Goal: Task Accomplishment & Management: Manage account settings

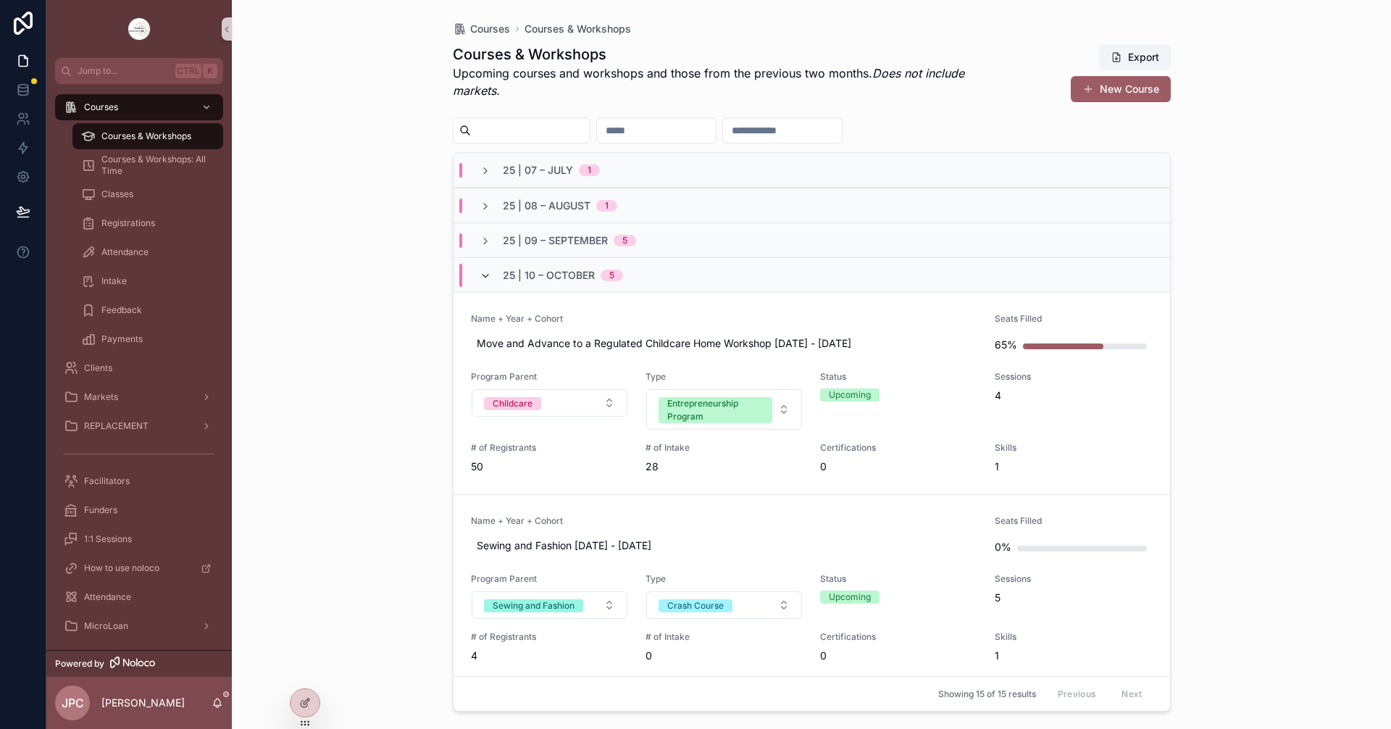
click at [481, 276] on icon "scrollable content" at bounding box center [486, 276] width 12 height 12
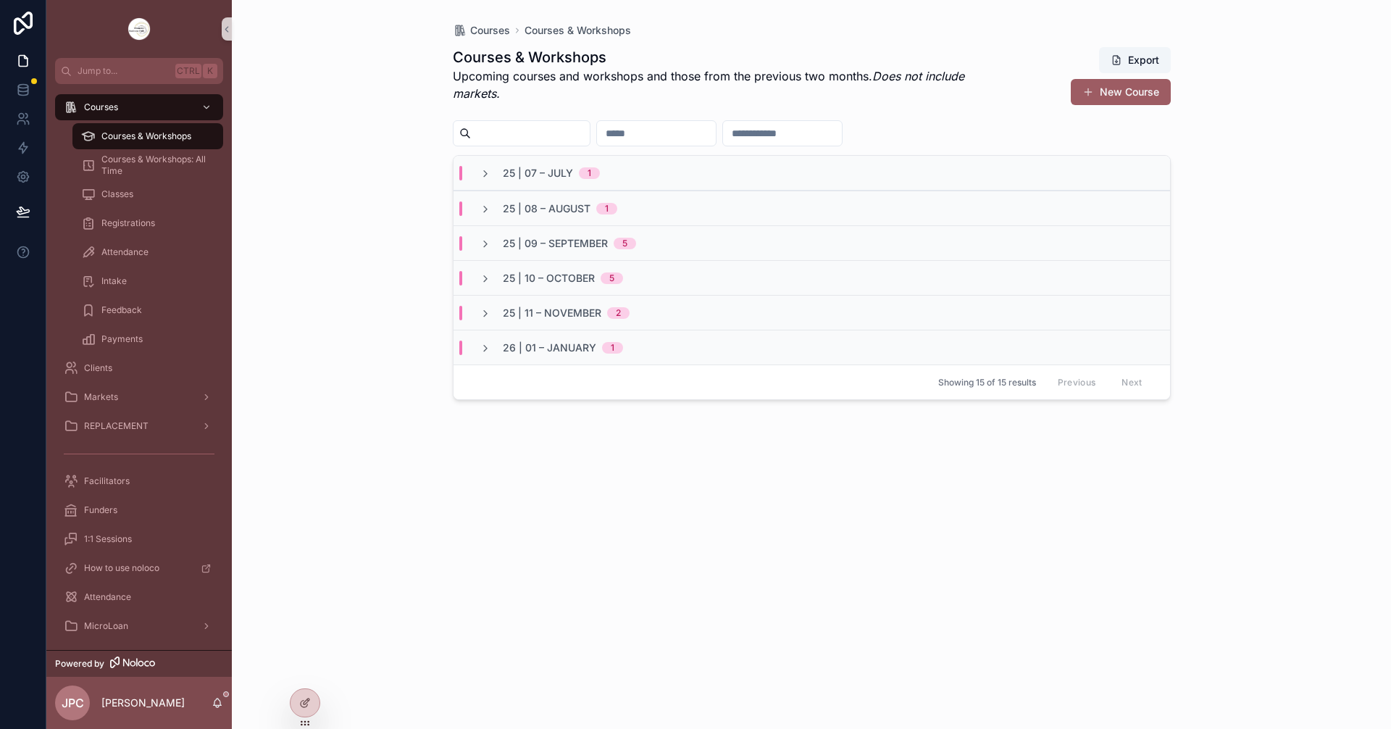
click at [489, 234] on div "25 | 09 – September 5" at bounding box center [812, 242] width 716 height 35
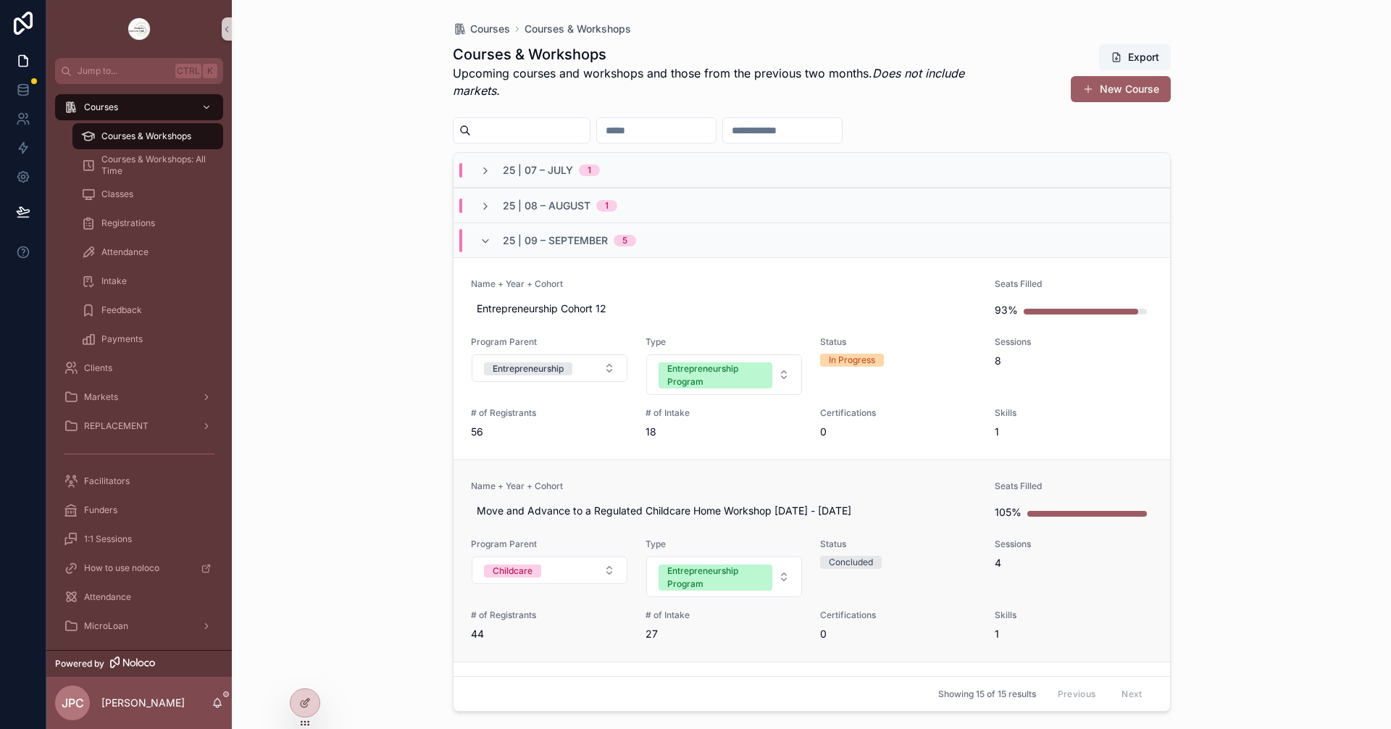
click at [714, 486] on span "Name + Year + Cohort" at bounding box center [724, 486] width 507 height 12
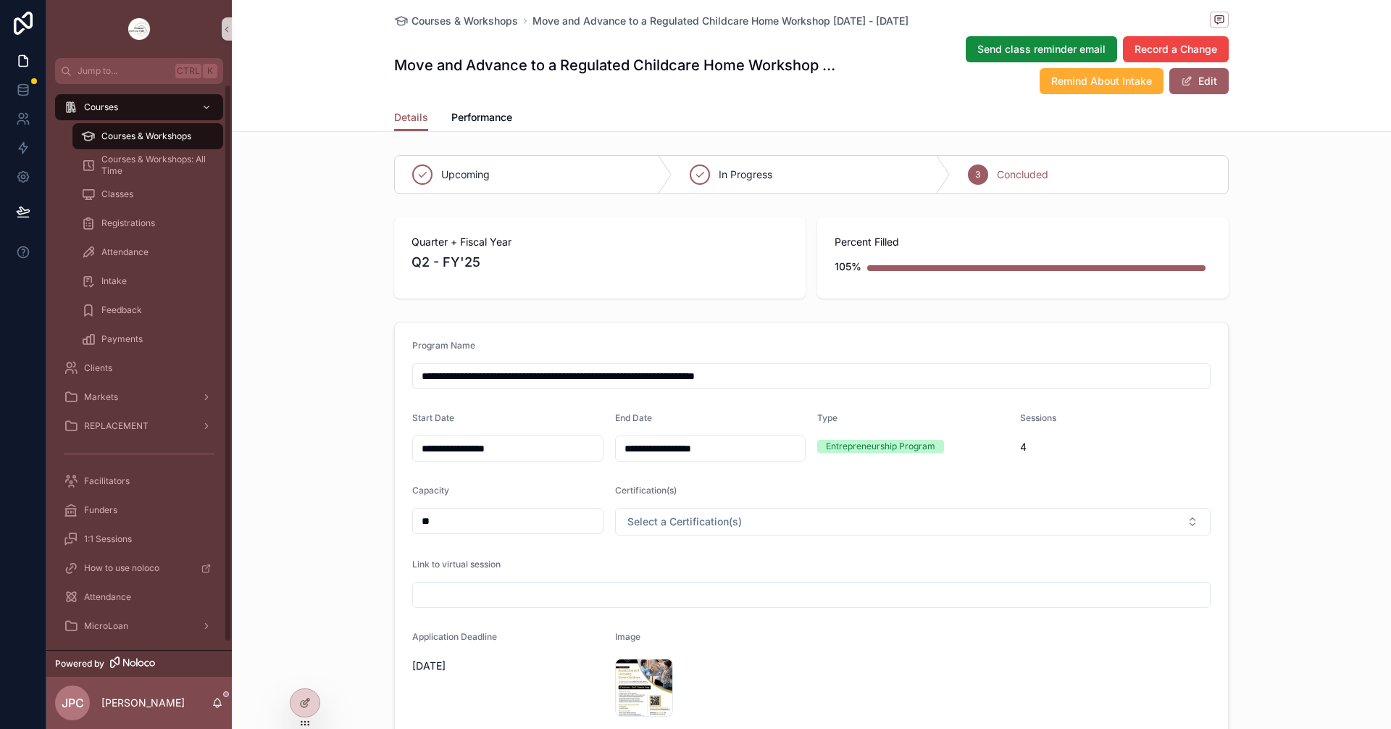
click at [141, 143] on div "Courses & Workshops" at bounding box center [147, 136] width 133 height 23
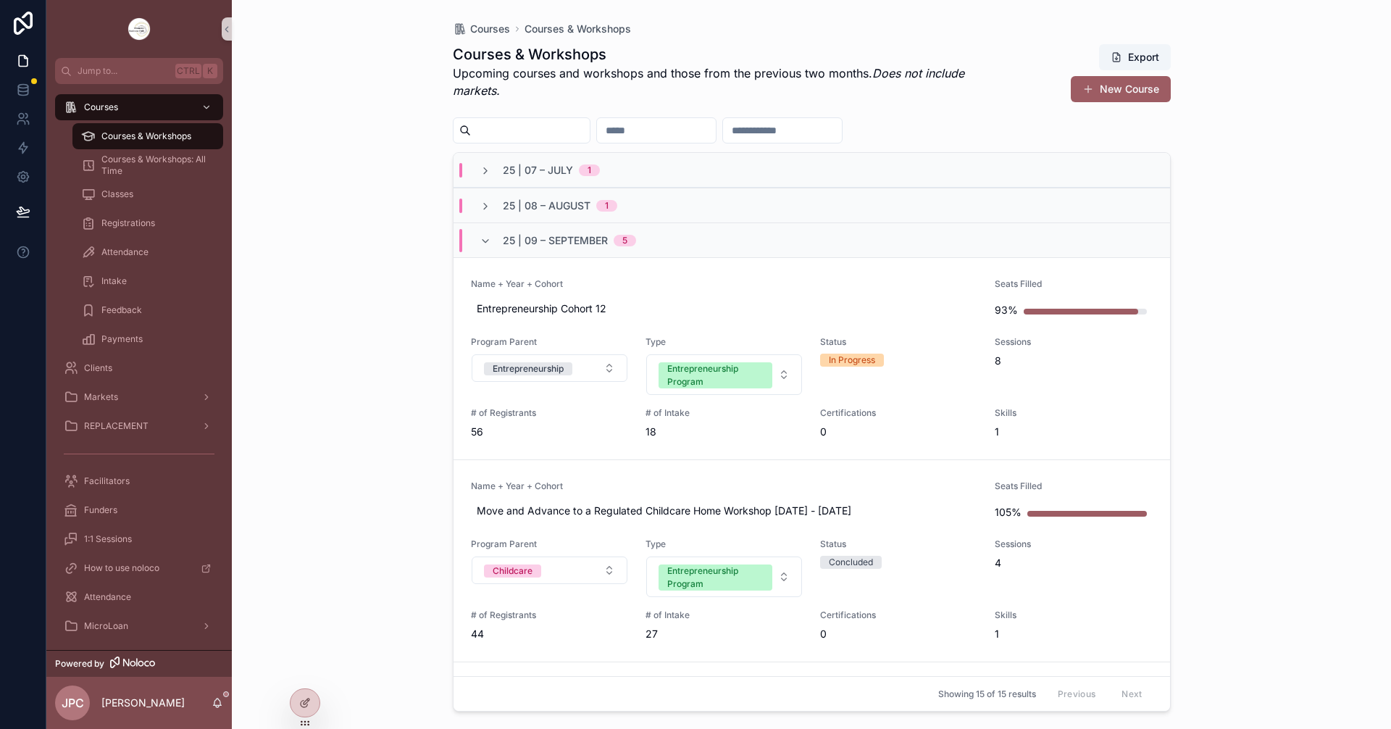
click at [476, 246] on div "25 | 09 – September 5" at bounding box center [557, 240] width 191 height 23
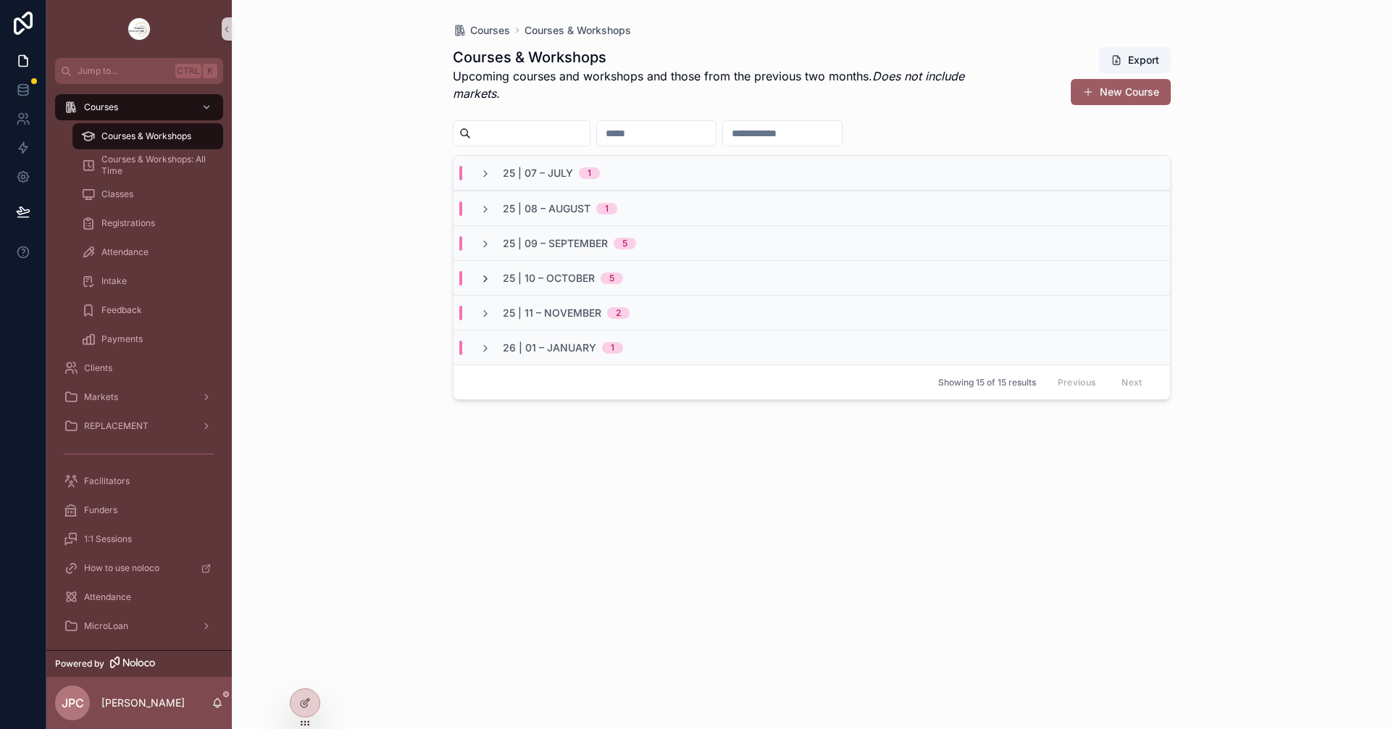
click at [483, 280] on icon "scrollable content" at bounding box center [486, 279] width 12 height 12
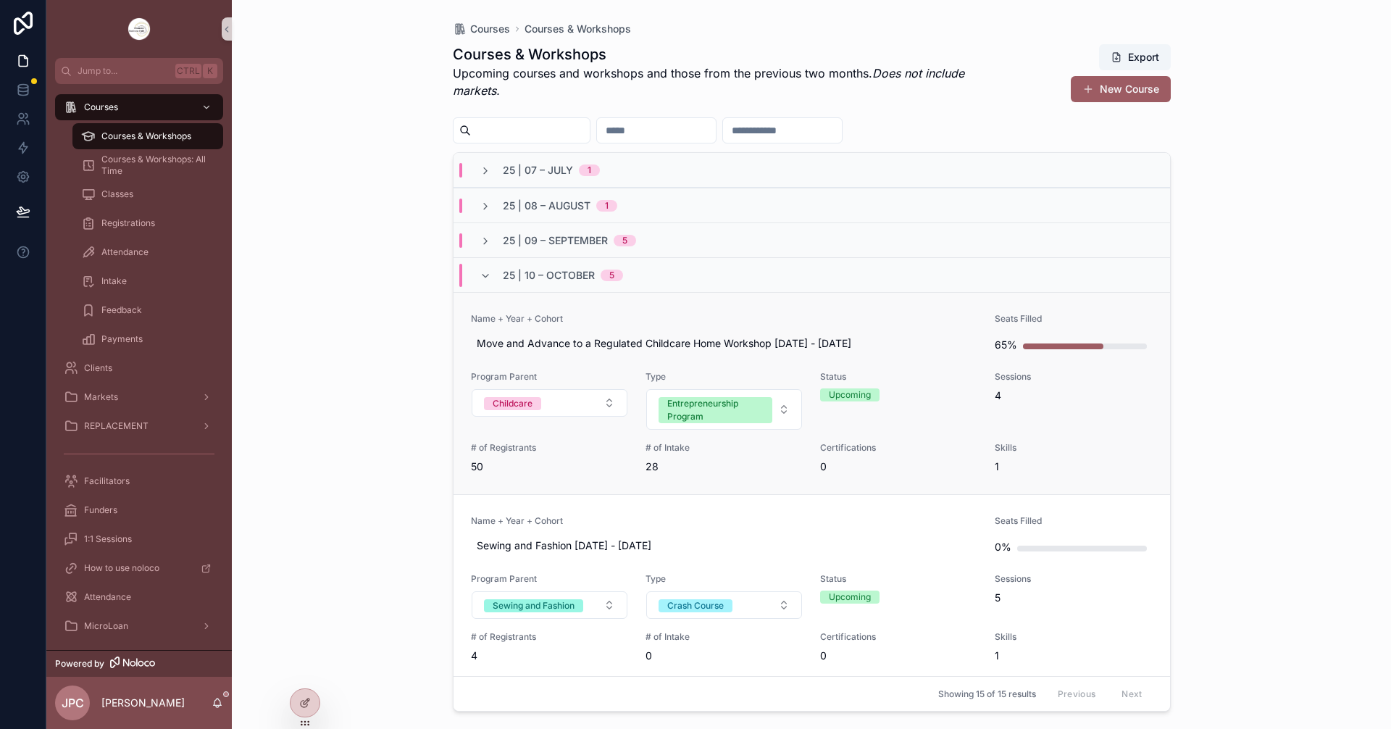
click at [645, 314] on span "Name + Year + Cohort" at bounding box center [724, 319] width 507 height 12
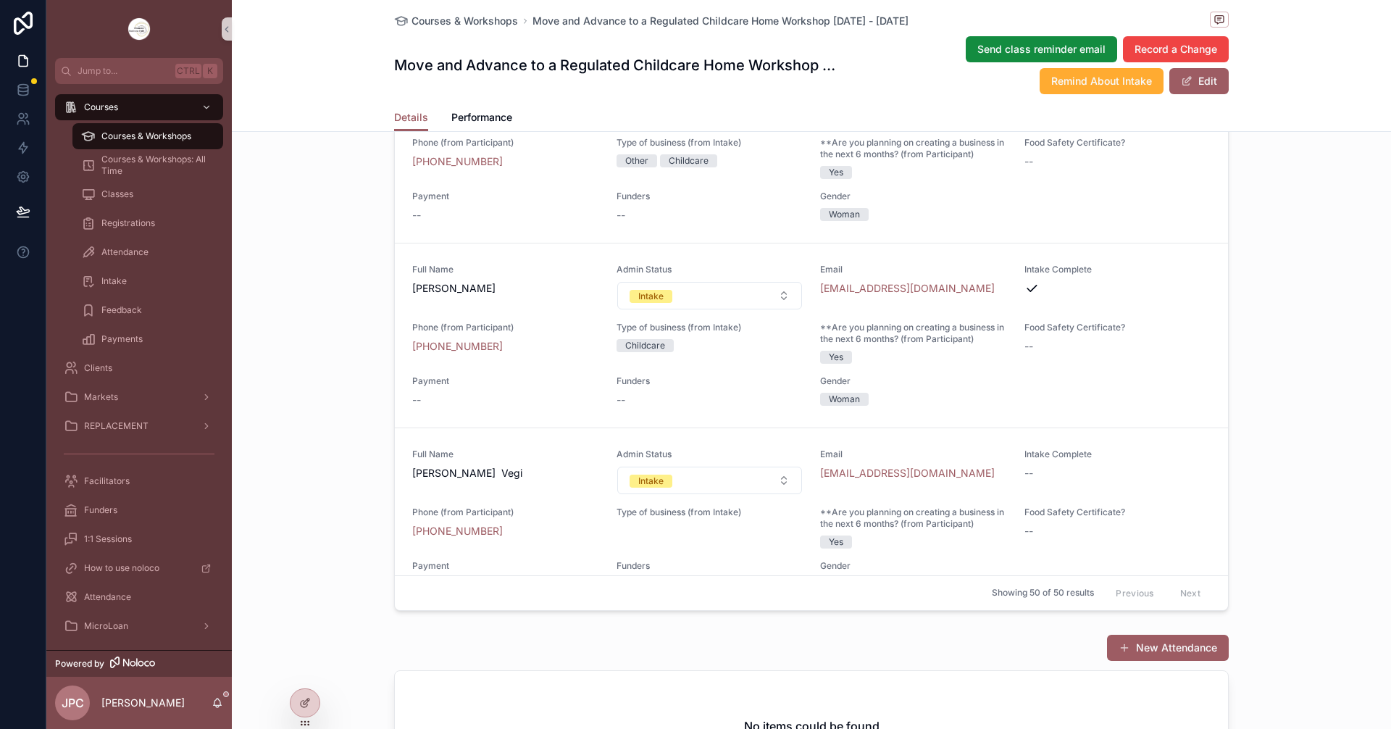
scroll to position [5396, 0]
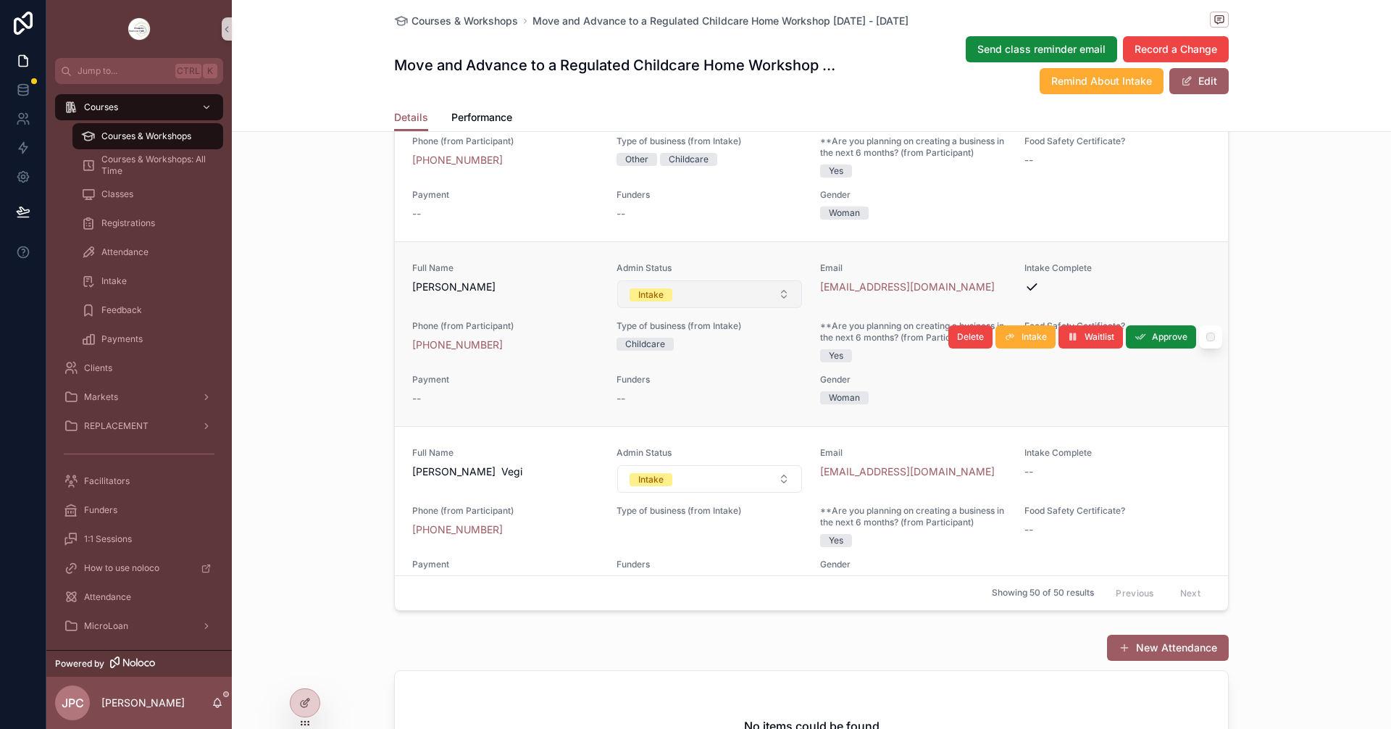
click at [729, 308] on button "Intake" at bounding box center [709, 294] width 185 height 28
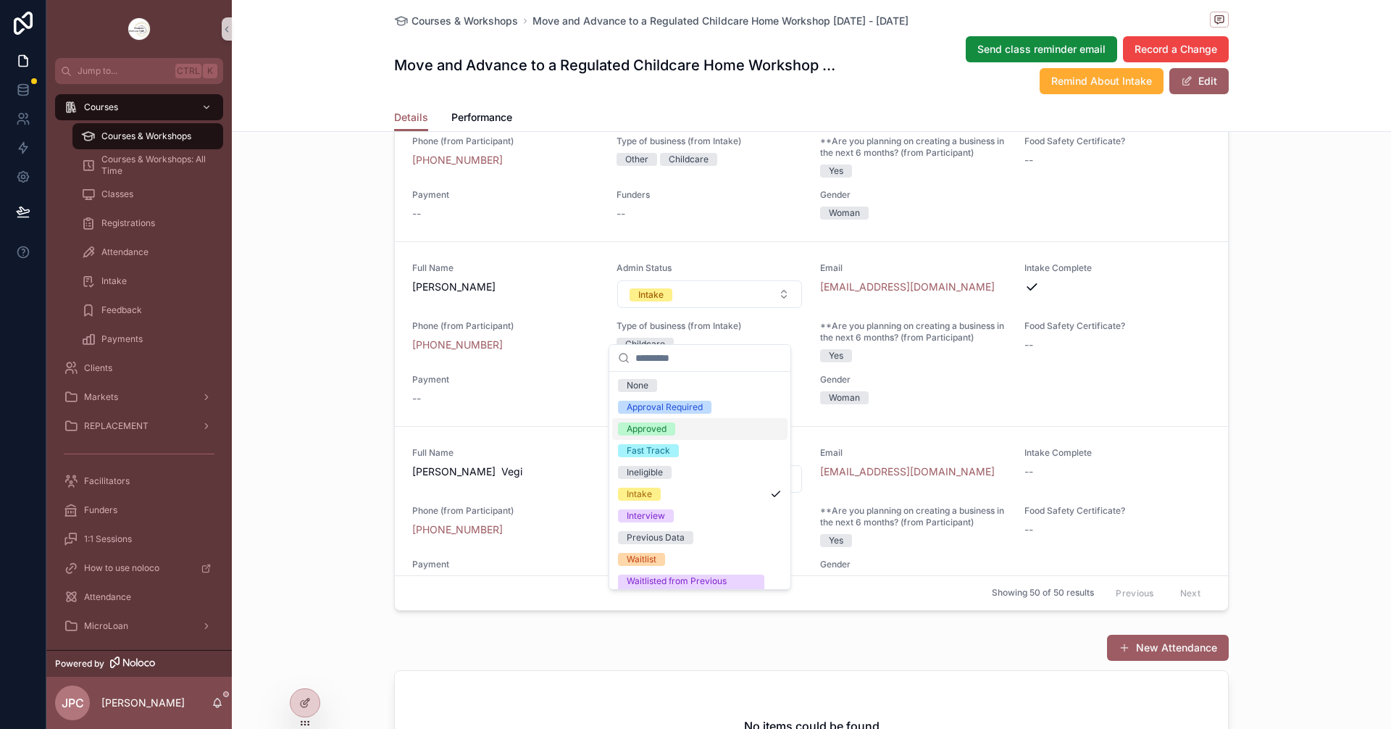
click at [640, 428] on div "Approved" at bounding box center [647, 428] width 40 height 13
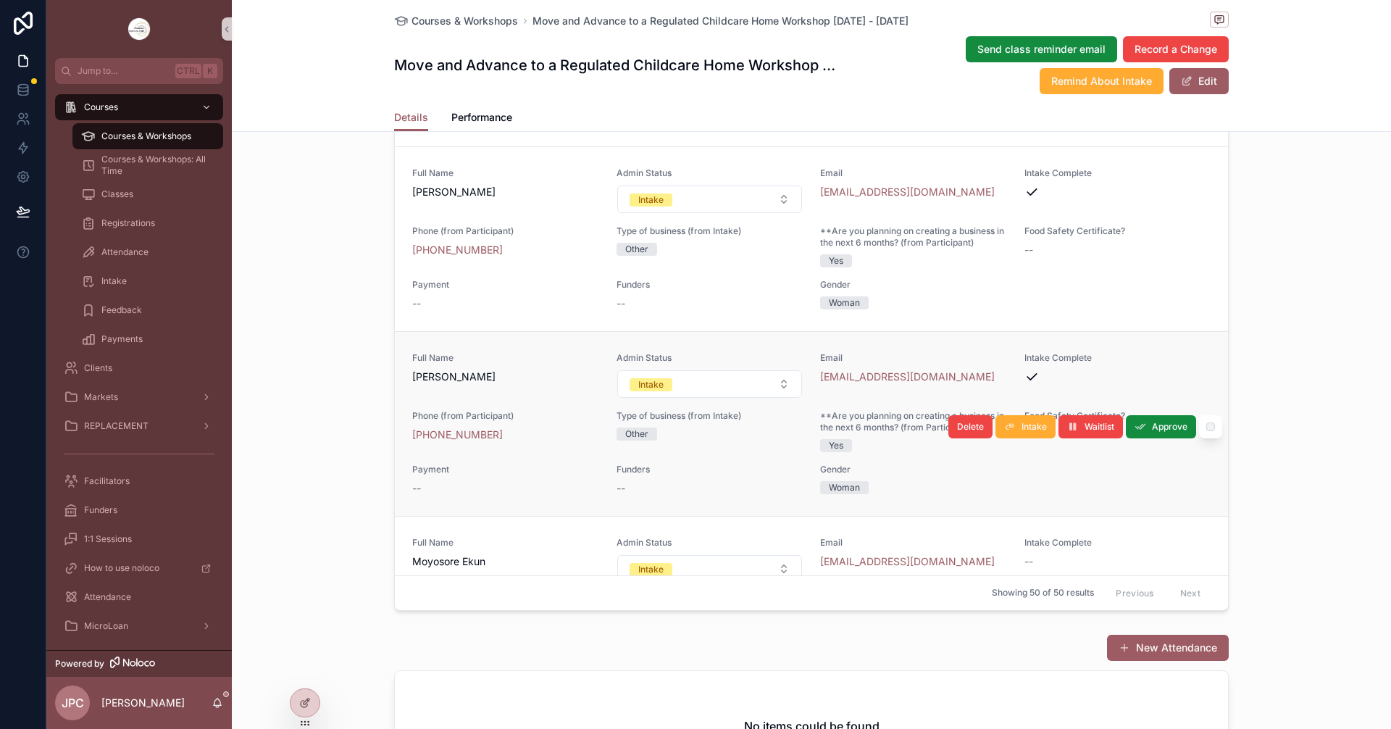
scroll to position [2463, 0]
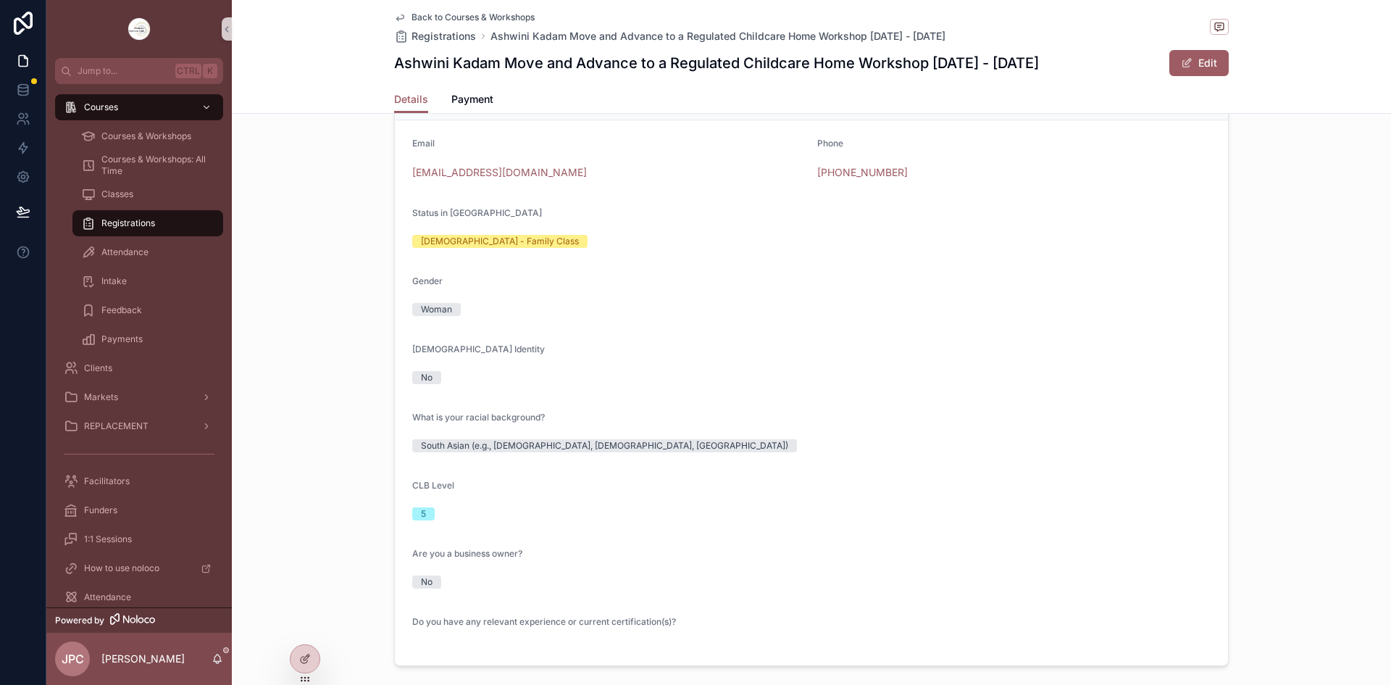
scroll to position [290, 0]
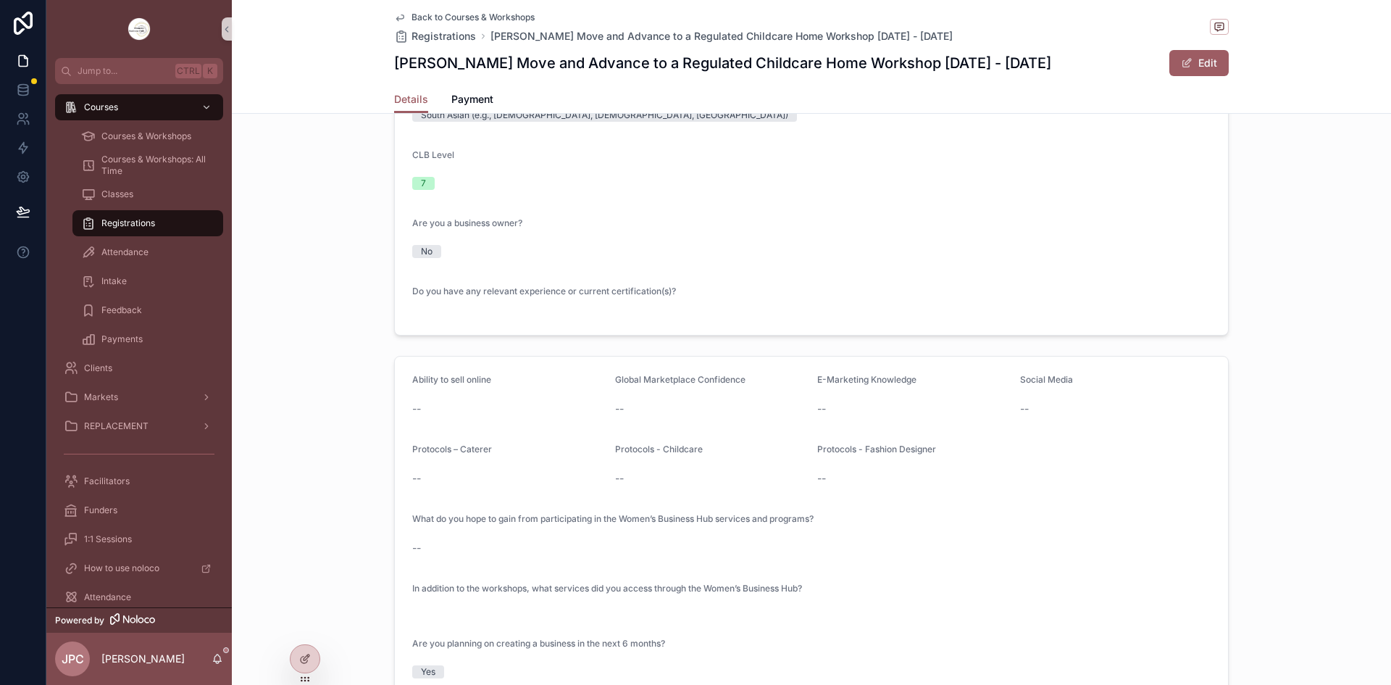
scroll to position [652, 0]
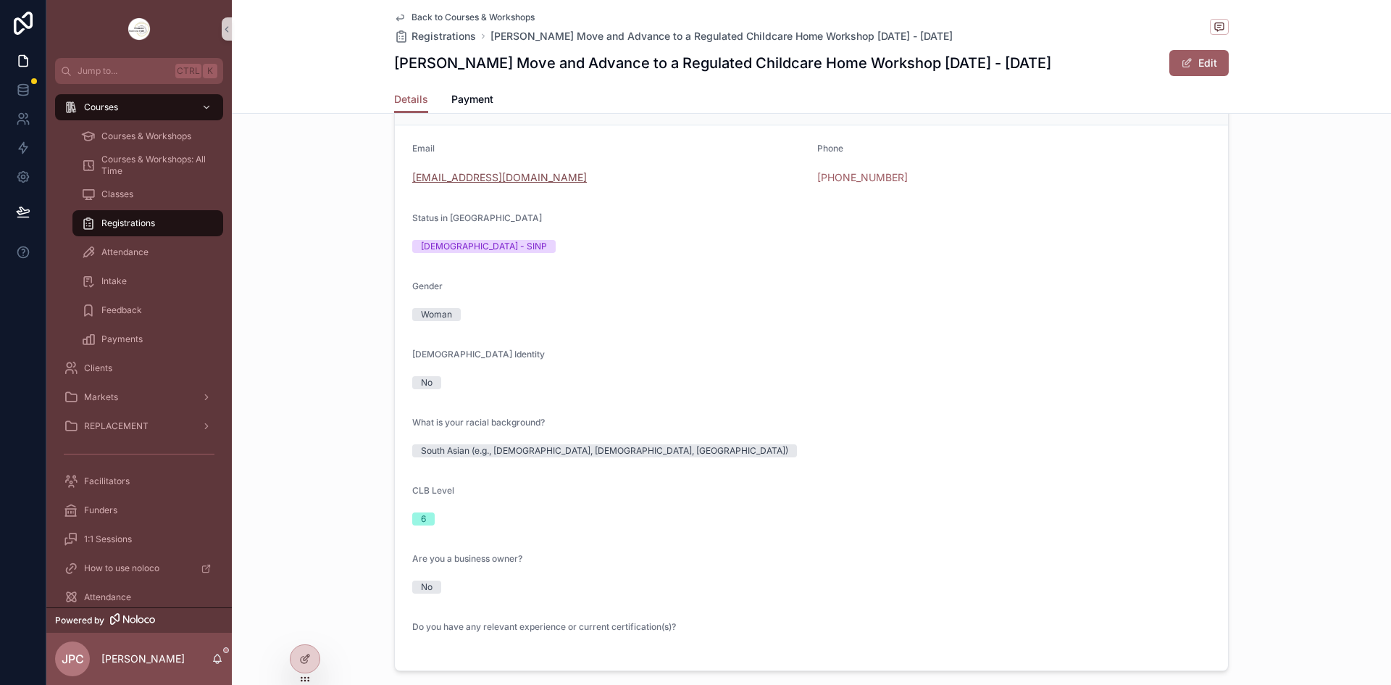
scroll to position [435, 0]
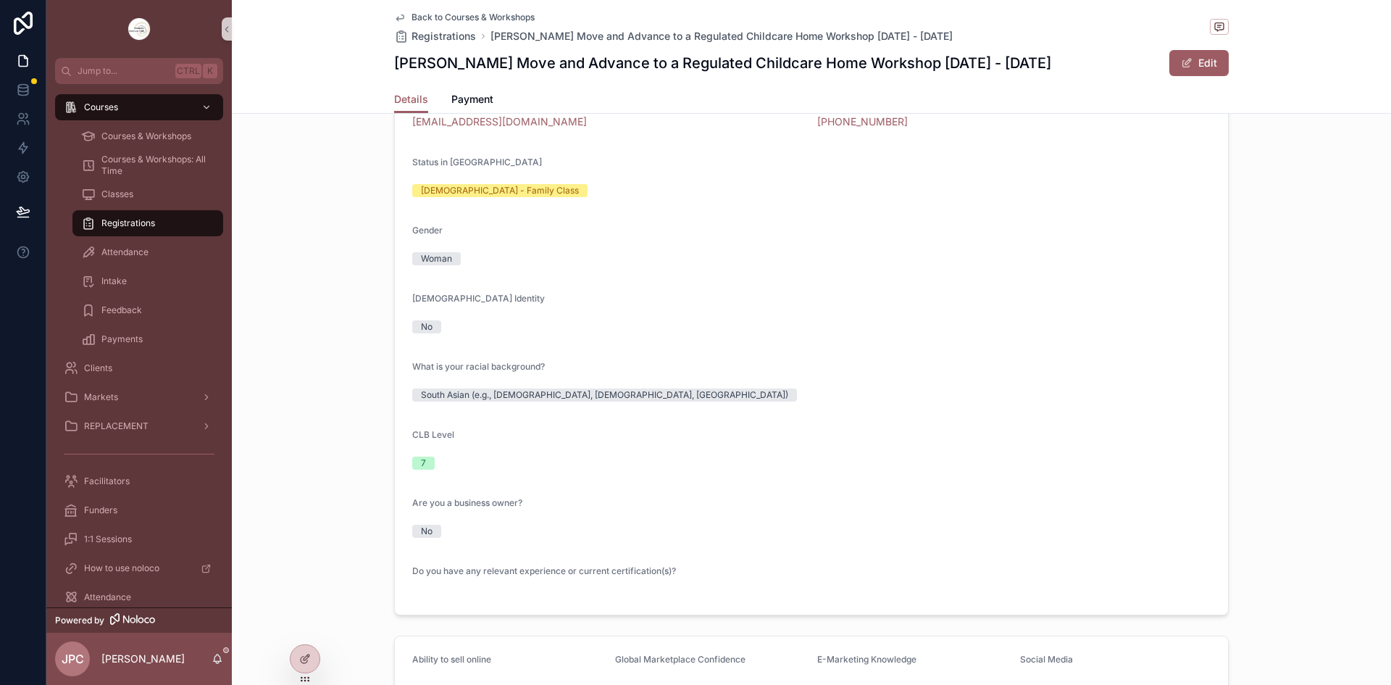
scroll to position [72, 0]
